Goal: Transaction & Acquisition: Book appointment/travel/reservation

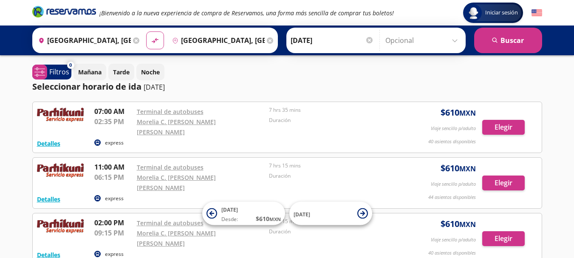
click at [77, 42] on input "[GEOGRAPHIC_DATA], [GEOGRAPHIC_DATA]" at bounding box center [83, 40] width 96 height 21
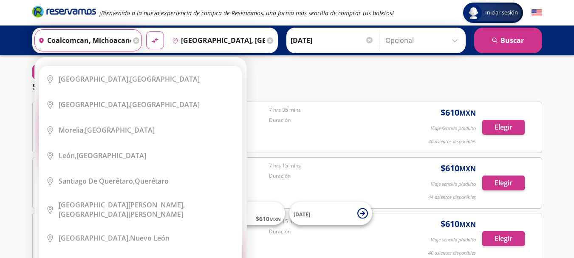
scroll to position [0, 3]
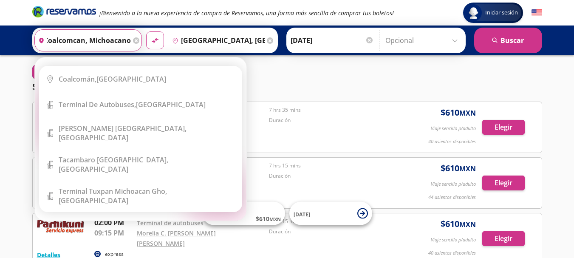
type input "coalcomcan, michoacano"
click at [133, 39] on icon at bounding box center [136, 40] width 6 height 6
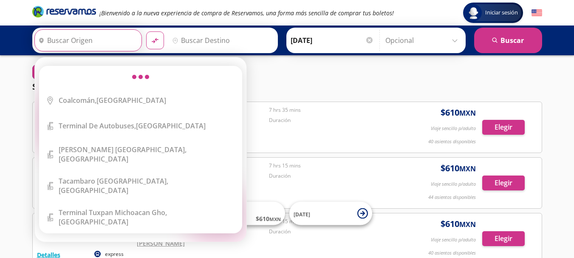
scroll to position [0, 0]
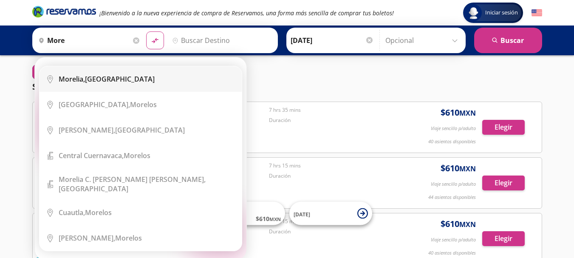
click at [103, 79] on div "[GEOGRAPHIC_DATA], [GEOGRAPHIC_DATA]" at bounding box center [107, 78] width 96 height 9
type input "[GEOGRAPHIC_DATA], [GEOGRAPHIC_DATA]"
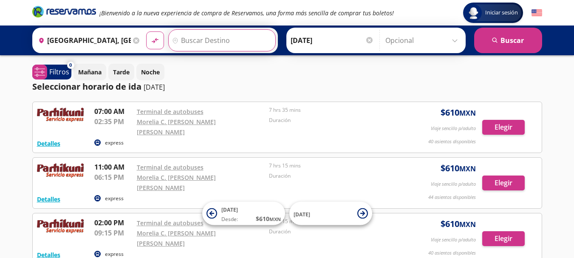
click at [184, 43] on input "Destino" at bounding box center [221, 40] width 104 height 21
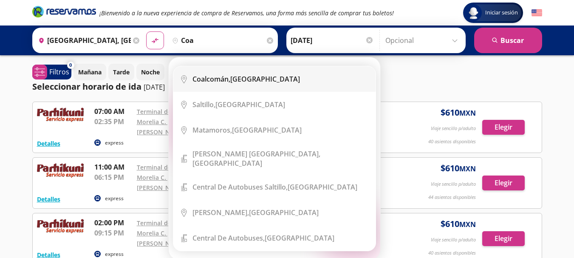
click at [205, 76] on b "Coalcomán," at bounding box center [211, 78] width 38 height 9
type input "[GEOGRAPHIC_DATA], [GEOGRAPHIC_DATA]"
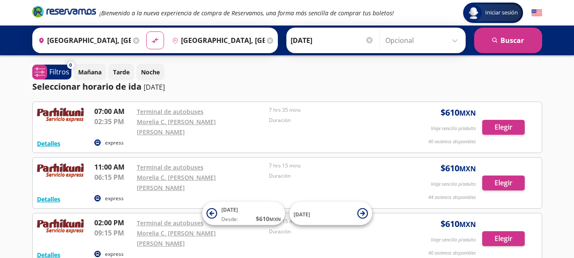
click at [369, 40] on div at bounding box center [369, 40] width 6 height 6
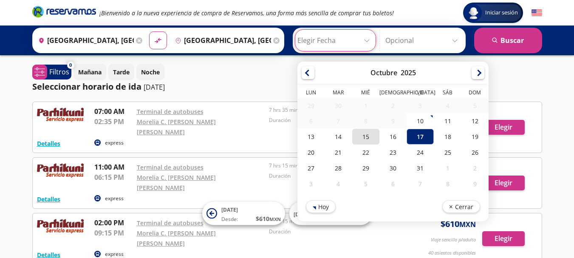
click at [363, 139] on div "15" at bounding box center [365, 137] width 27 height 16
type input "[DATE]"
